Goal: Information Seeking & Learning: Learn about a topic

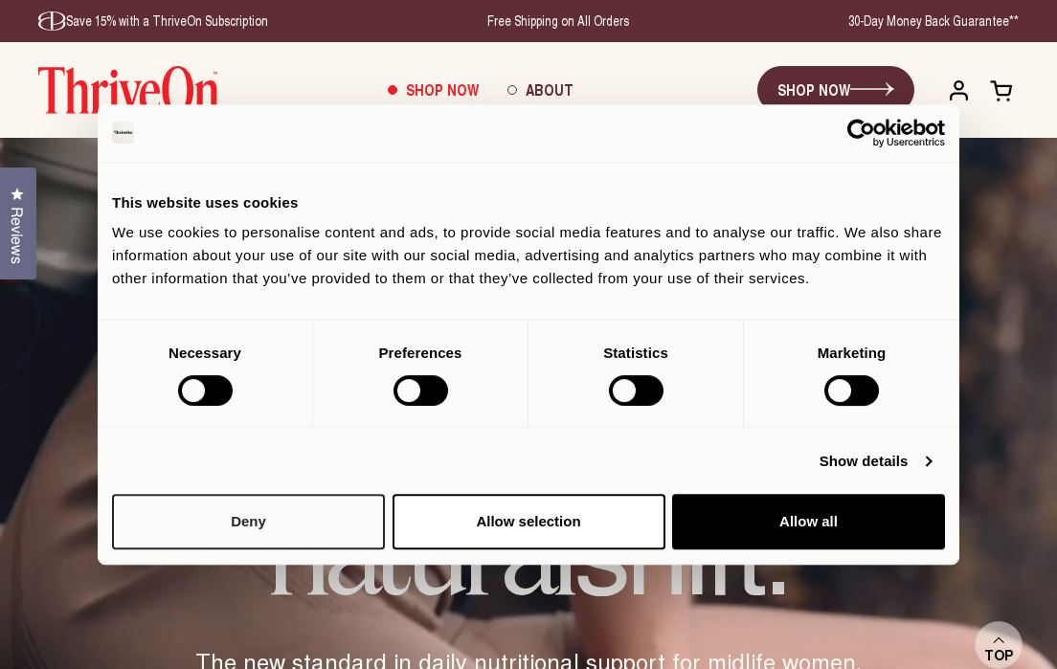
click at [287, 515] on button "Deny" at bounding box center [248, 522] width 273 height 56
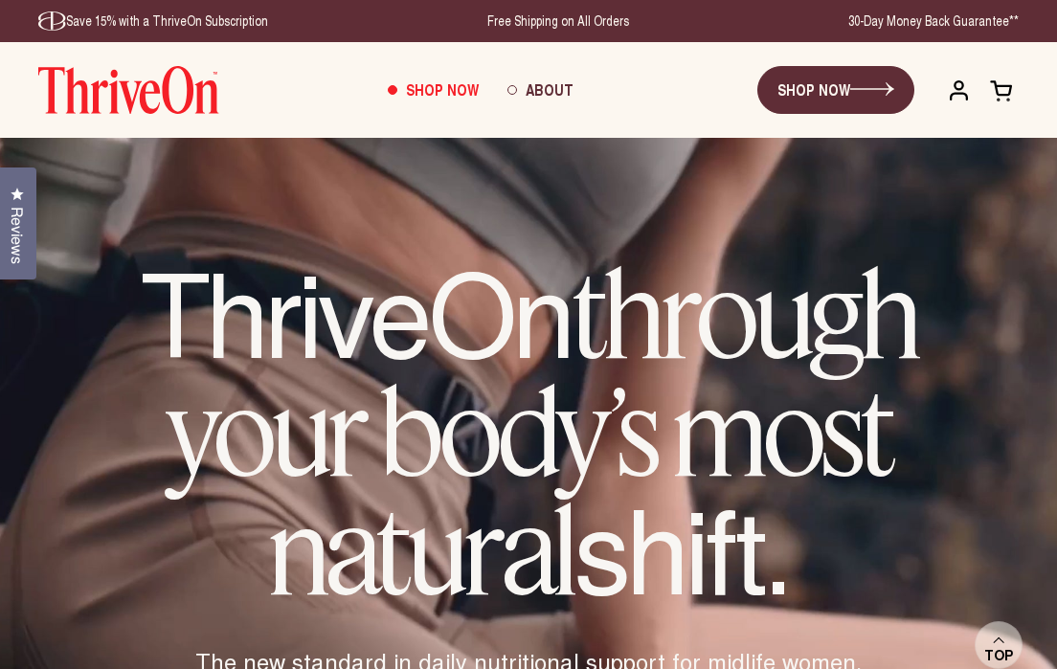
click at [230, 530] on button "Deny" at bounding box center [248, 522] width 273 height 56
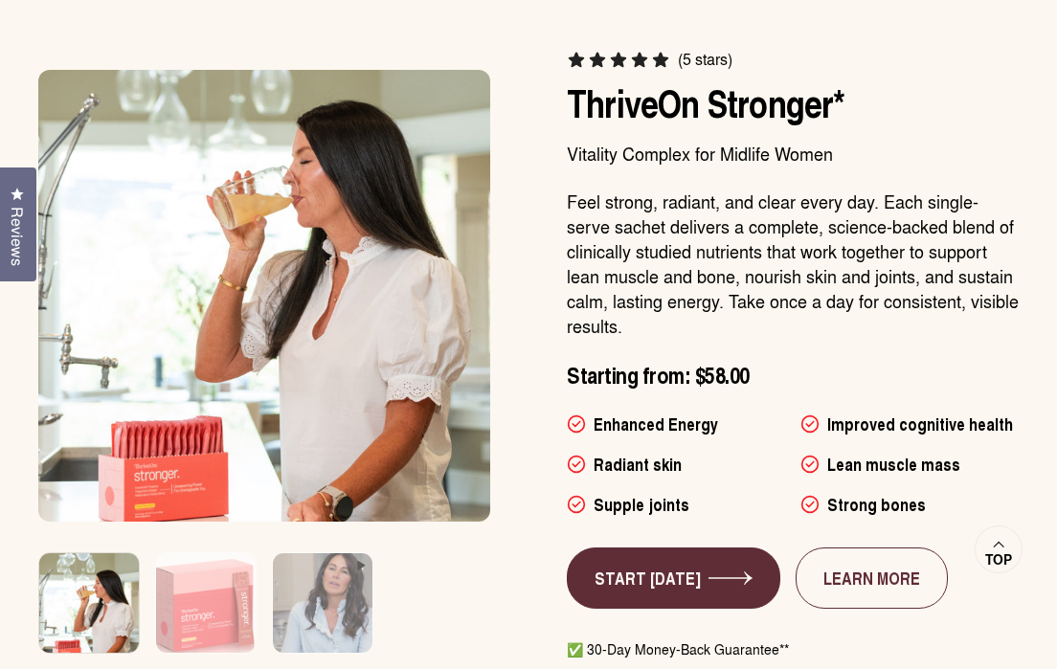
scroll to position [1120, 0]
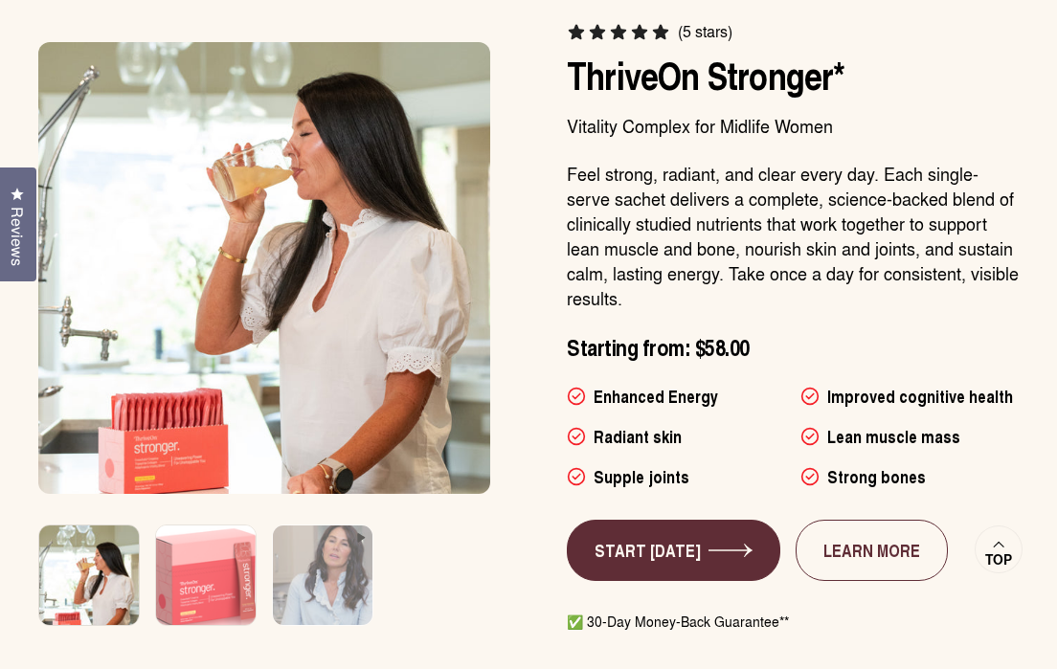
click at [201, 570] on img at bounding box center [205, 585] width 104 height 125
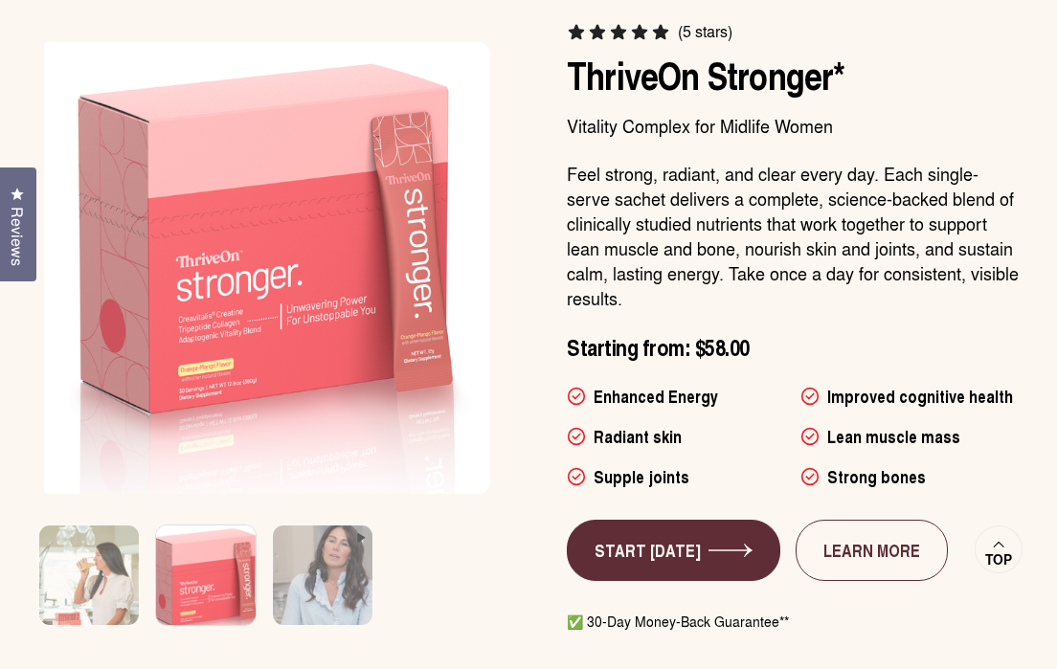
scroll to position [0, 469]
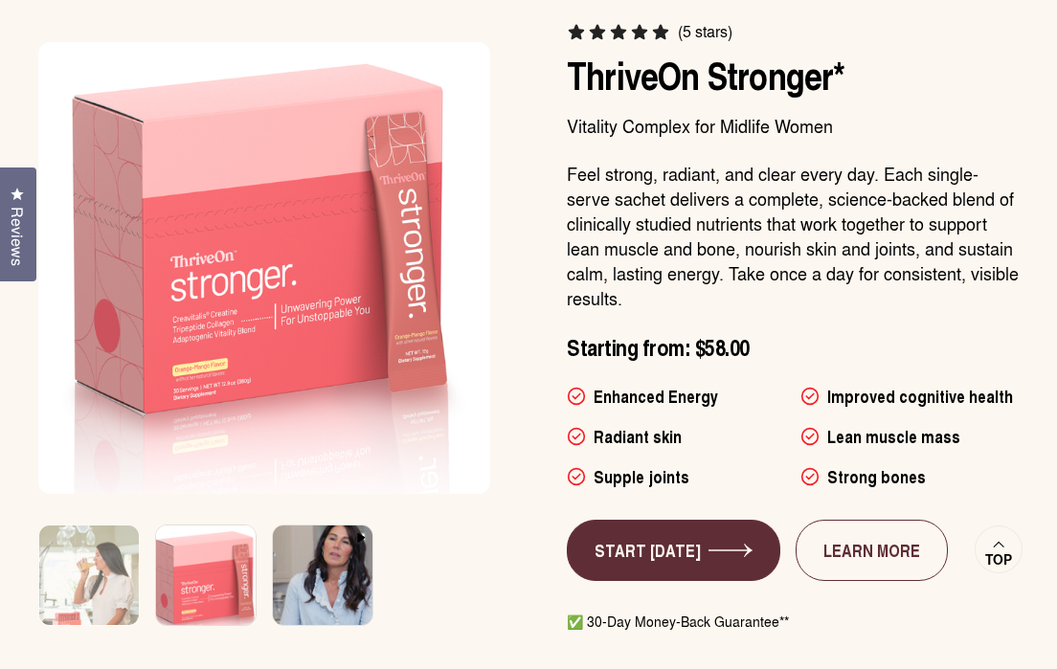
click at [346, 576] on img at bounding box center [322, 585] width 104 height 125
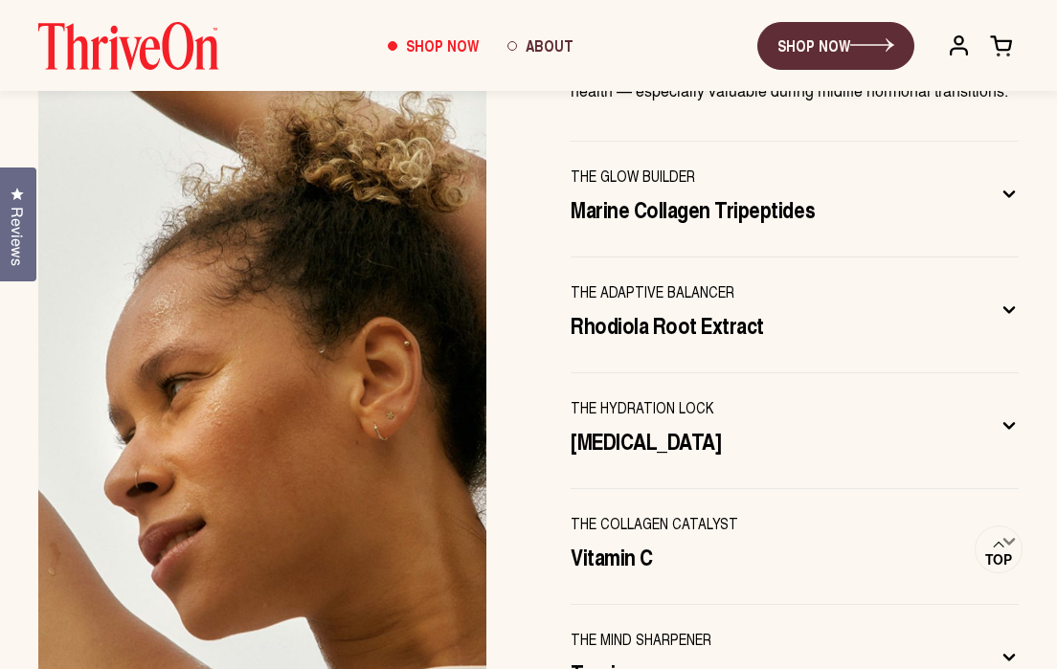
scroll to position [6146, 0]
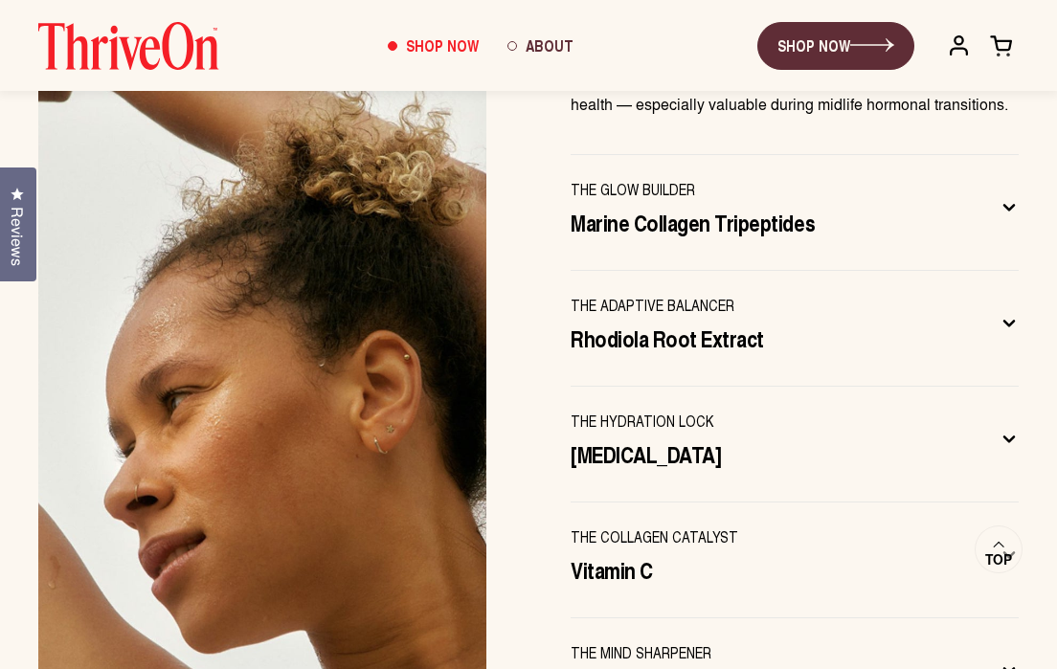
click at [1007, 197] on icon at bounding box center [1008, 207] width 19 height 20
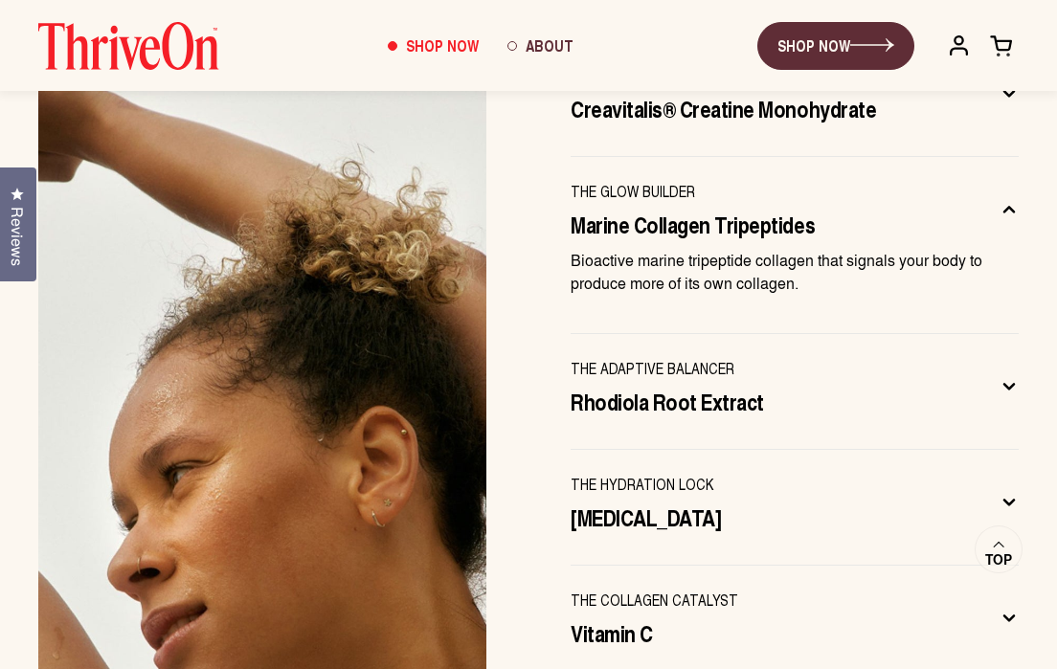
scroll to position [6058, 0]
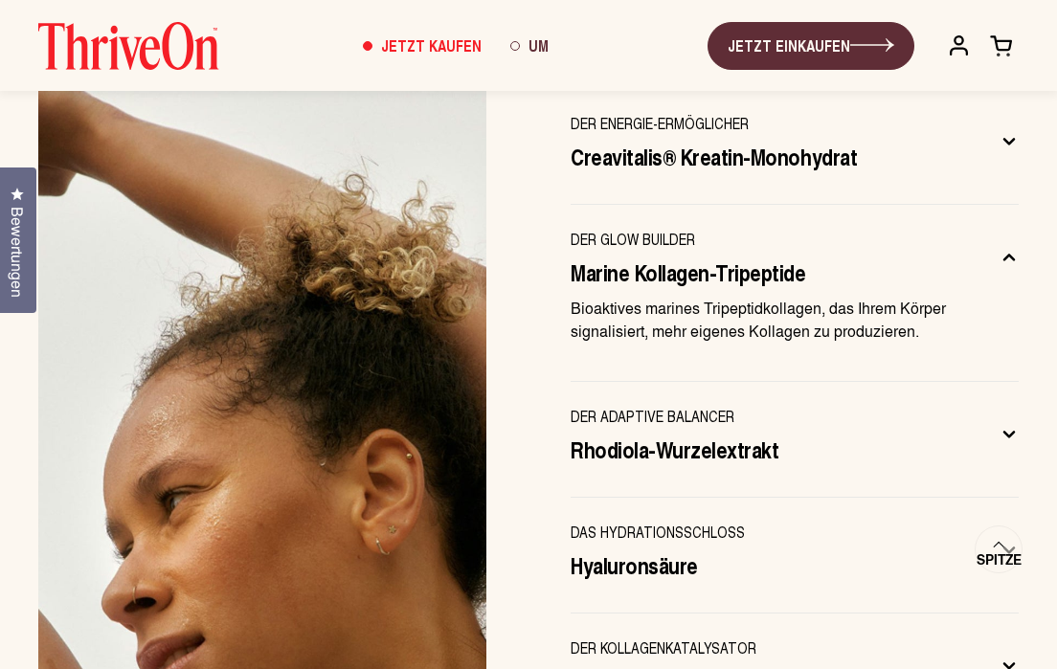
drag, startPoint x: 569, startPoint y: 251, endPoint x: 849, endPoint y: 268, distance: 280.0
click at [849, 268] on div "DER GLOW BUILDER Marine Kollagen-Tripeptide" at bounding box center [778, 257] width 417 height 59
drag, startPoint x: 705, startPoint y: 290, endPoint x: 818, endPoint y: 287, distance: 113.0
click at [818, 297] on font "Bioaktives marines Tripeptidkollagen, das Ihrem Körper signalisiert, mehr eigen…" at bounding box center [757, 319] width 375 height 45
copy font "Tripeptidkollagen"
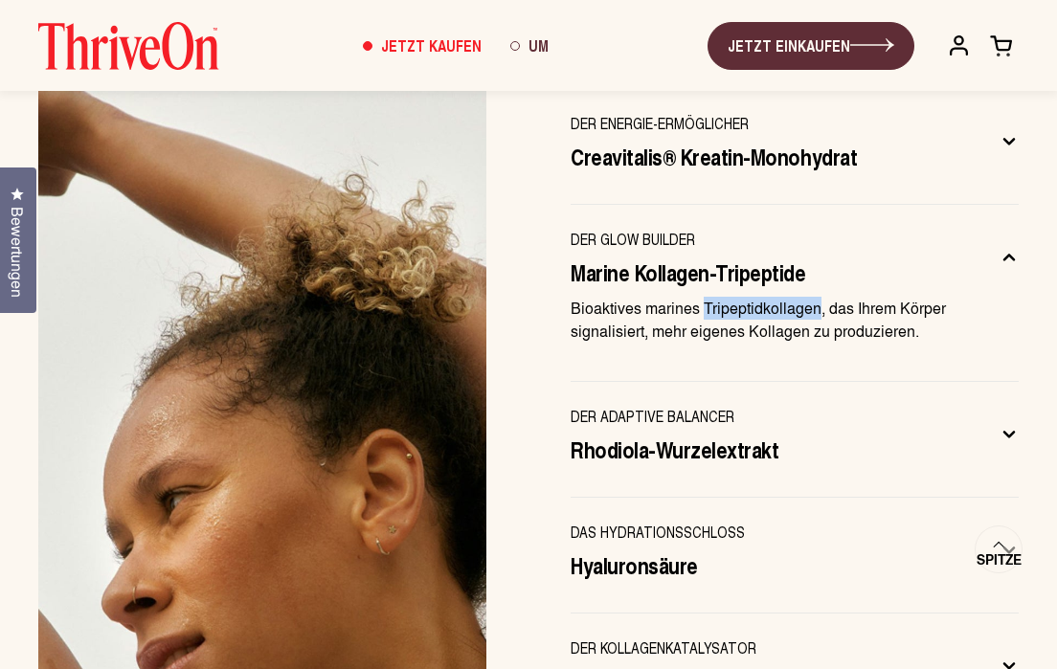
click at [1006, 433] on icon at bounding box center [1009, 435] width 10 height 5
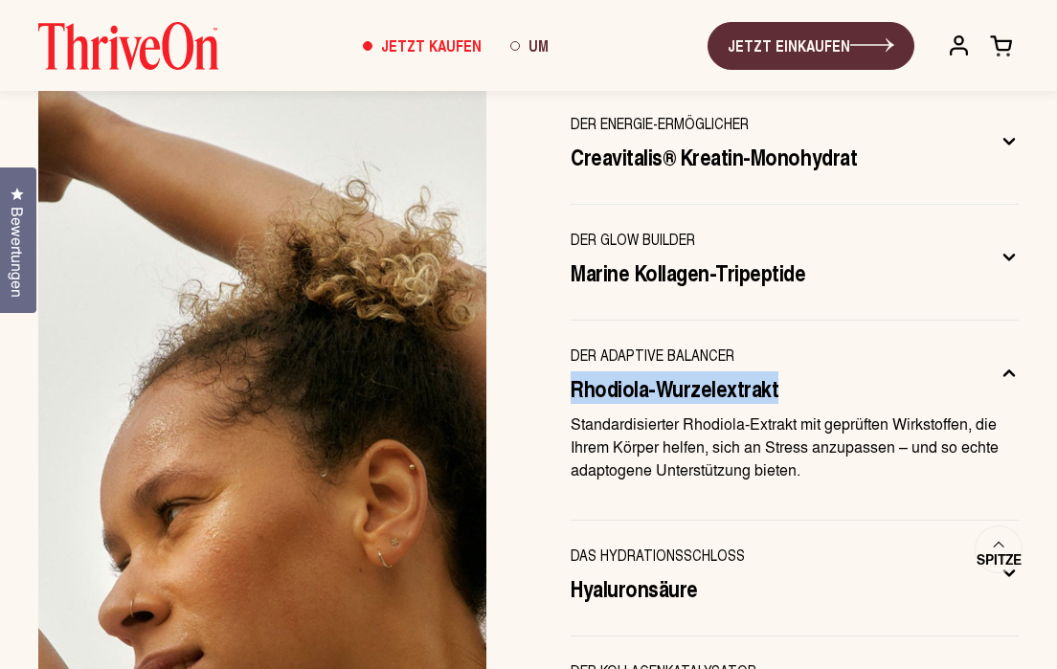
drag, startPoint x: 568, startPoint y: 366, endPoint x: 791, endPoint y: 366, distance: 223.9
click at [791, 366] on div "Die natürliche Kraft hinter THRIVEON Formuliert mit nutrazeutischen Inhaltsstof…" at bounding box center [528, 489] width 1057 height 1219
copy font "Rhodiola-Wurzelextrakt"
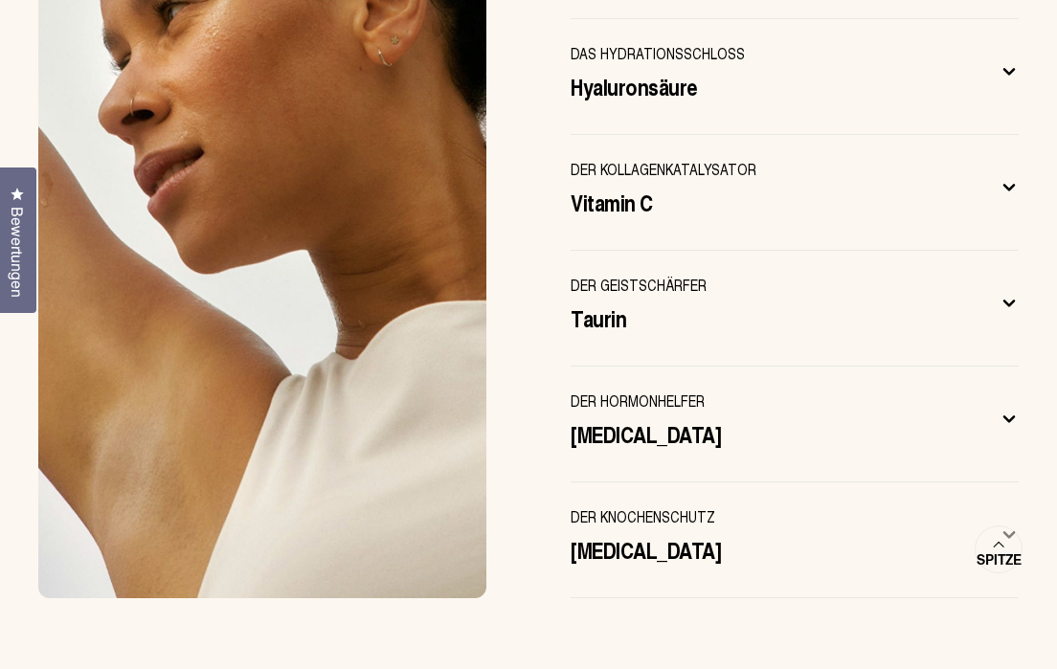
scroll to position [6560, 0]
click at [1009, 292] on icon at bounding box center [1008, 302] width 19 height 20
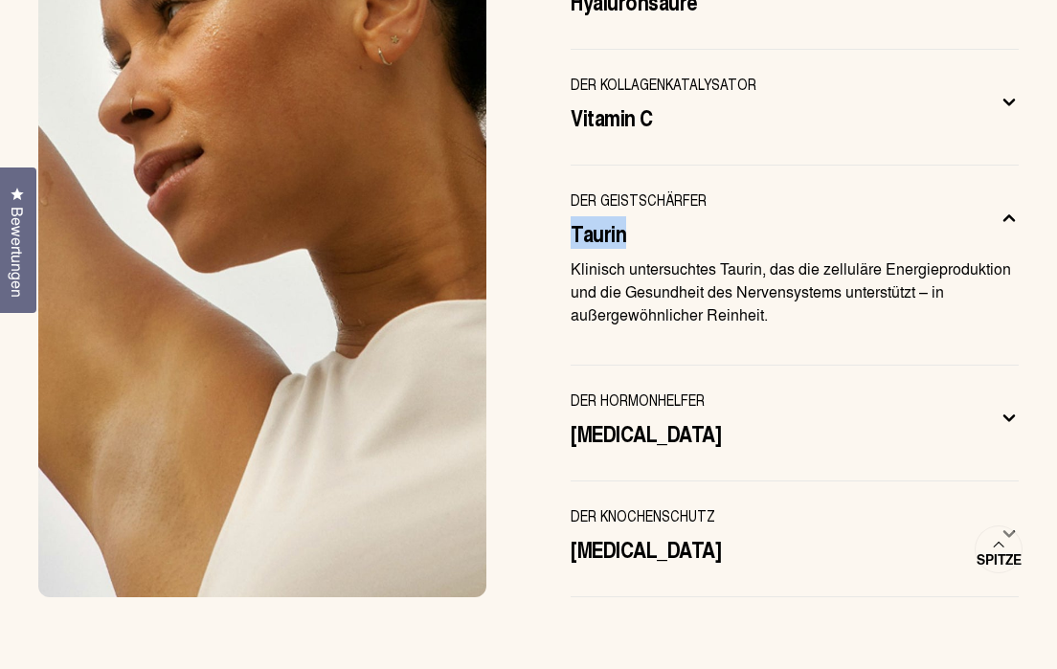
drag, startPoint x: 565, startPoint y: 210, endPoint x: 634, endPoint y: 206, distance: 69.0
copy font "Taurin"
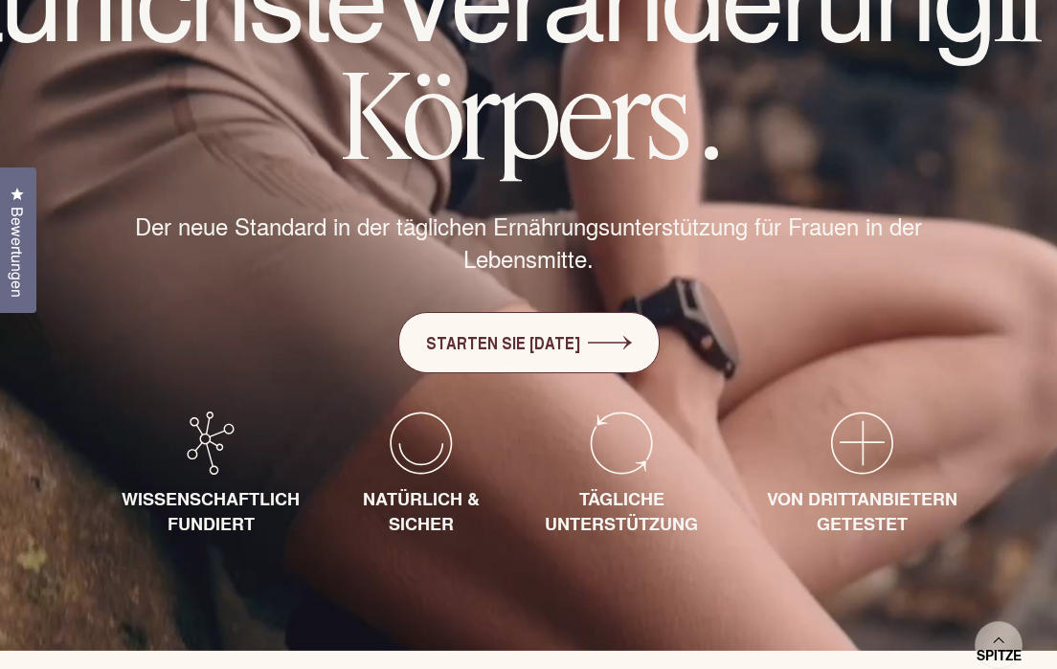
scroll to position [0, 0]
